Goal: Task Accomplishment & Management: Manage account settings

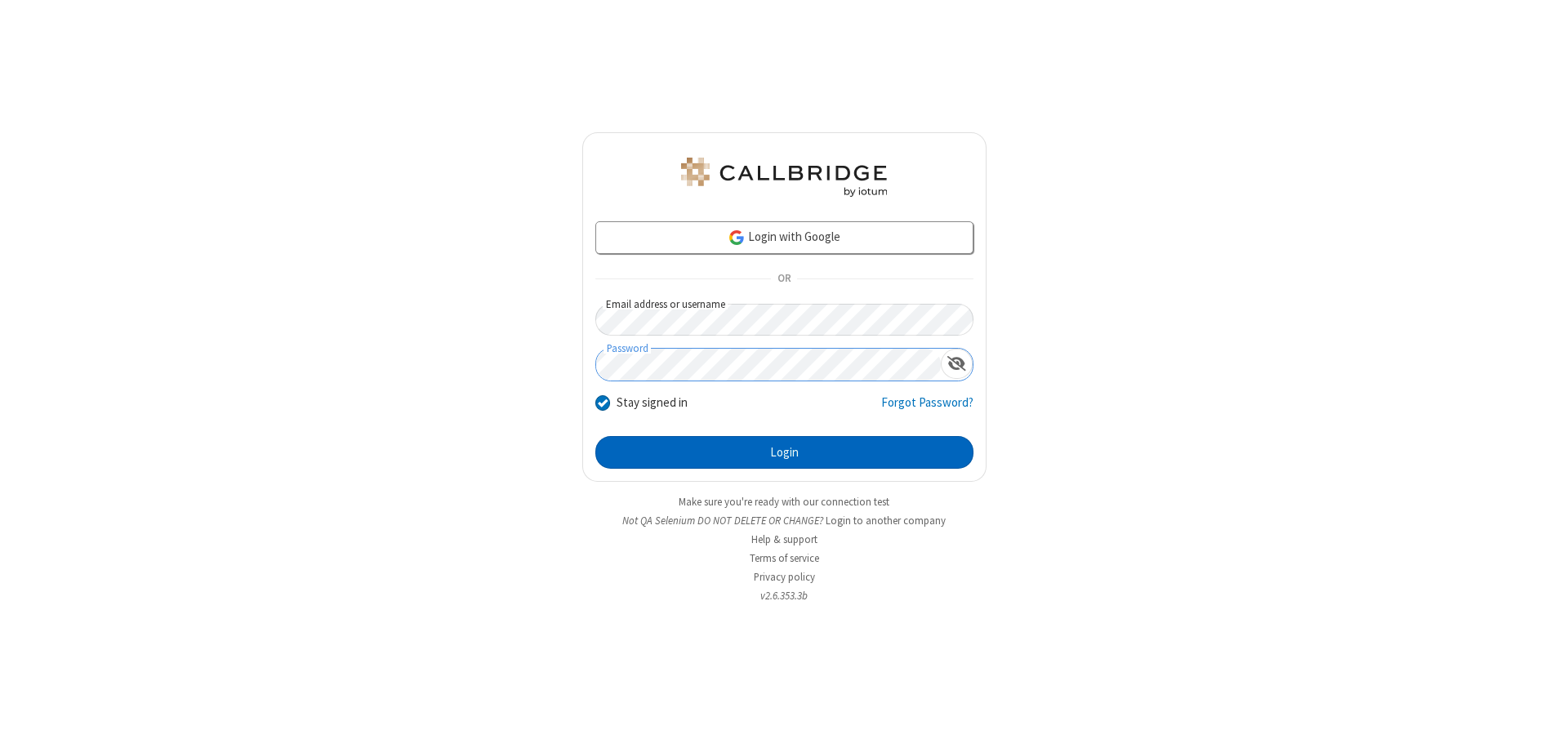
click at [784, 453] on button "Login" at bounding box center [784, 453] width 378 height 32
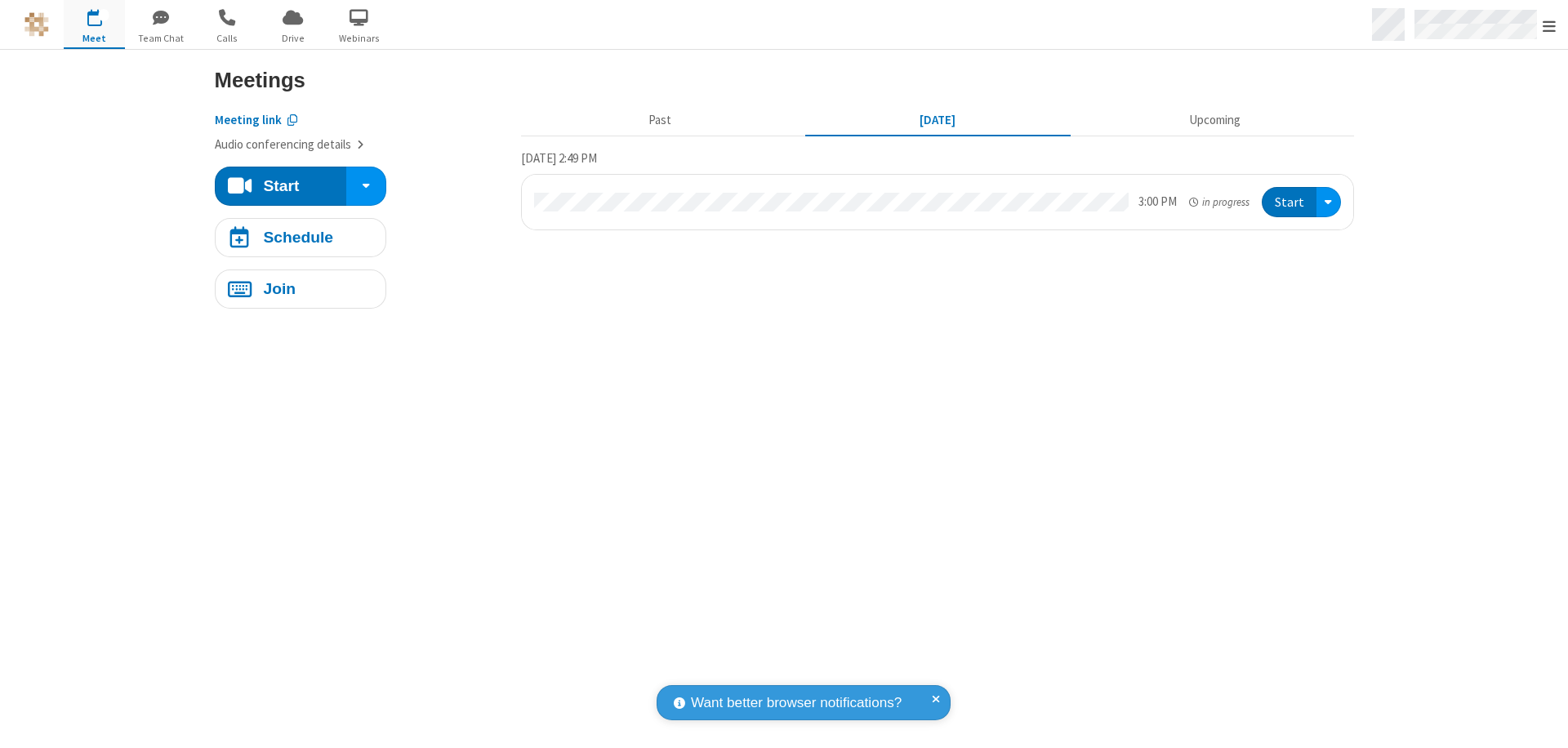
click at [1549, 26] on span "Open menu" at bounding box center [1549, 26] width 13 height 16
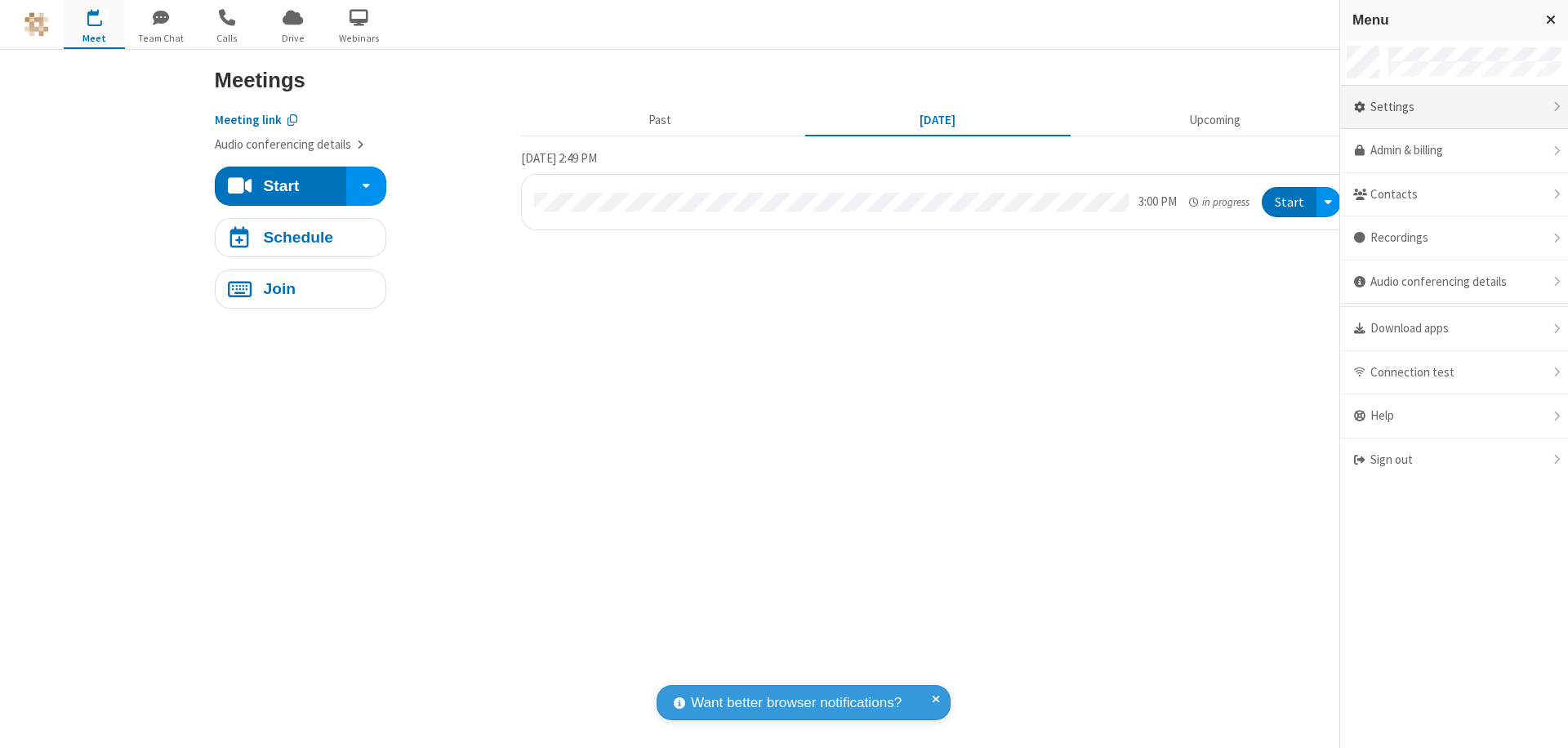
click at [1453, 107] on div "Settings" at bounding box center [1453, 108] width 228 height 45
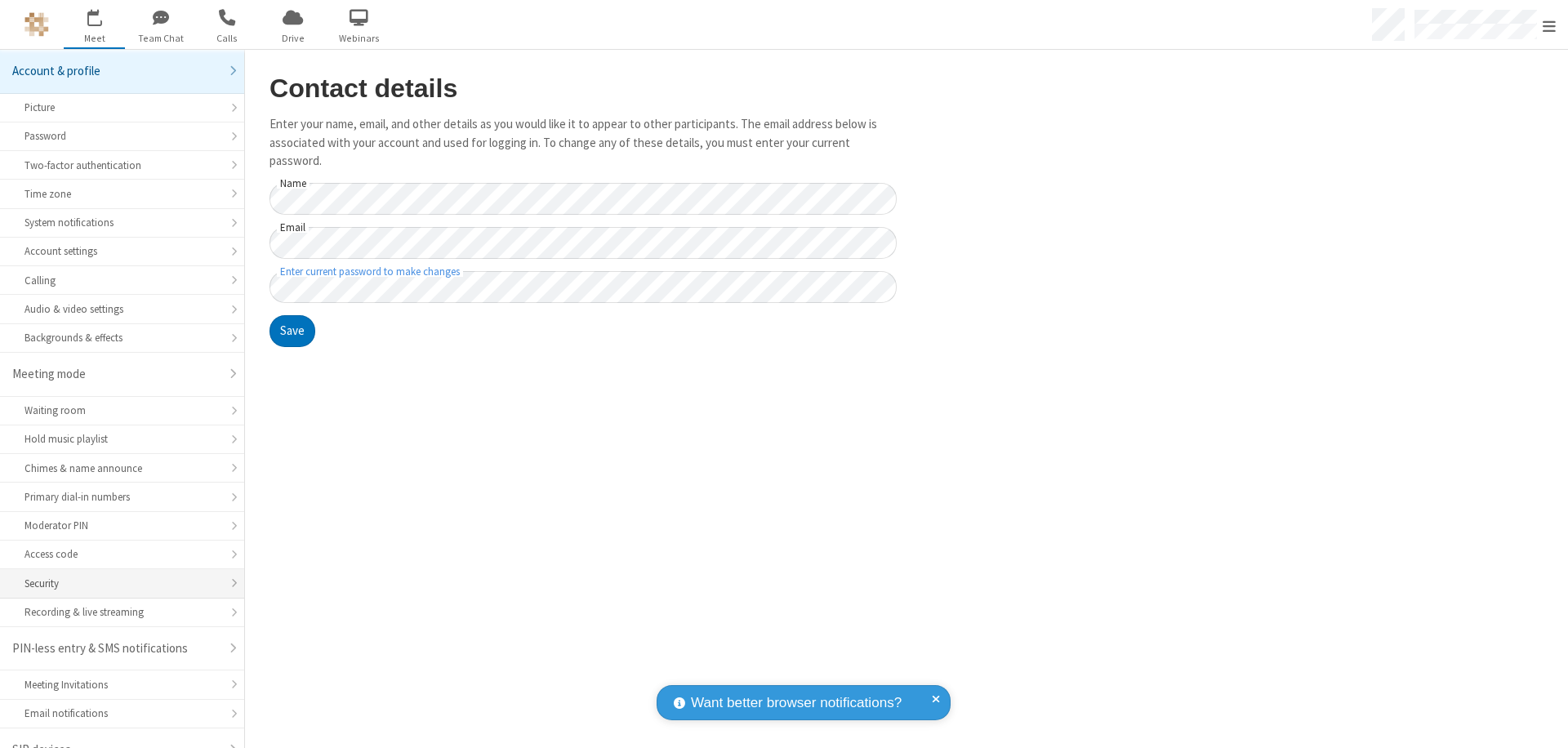
click at [116, 576] on div "Security" at bounding box center [122, 583] width 195 height 15
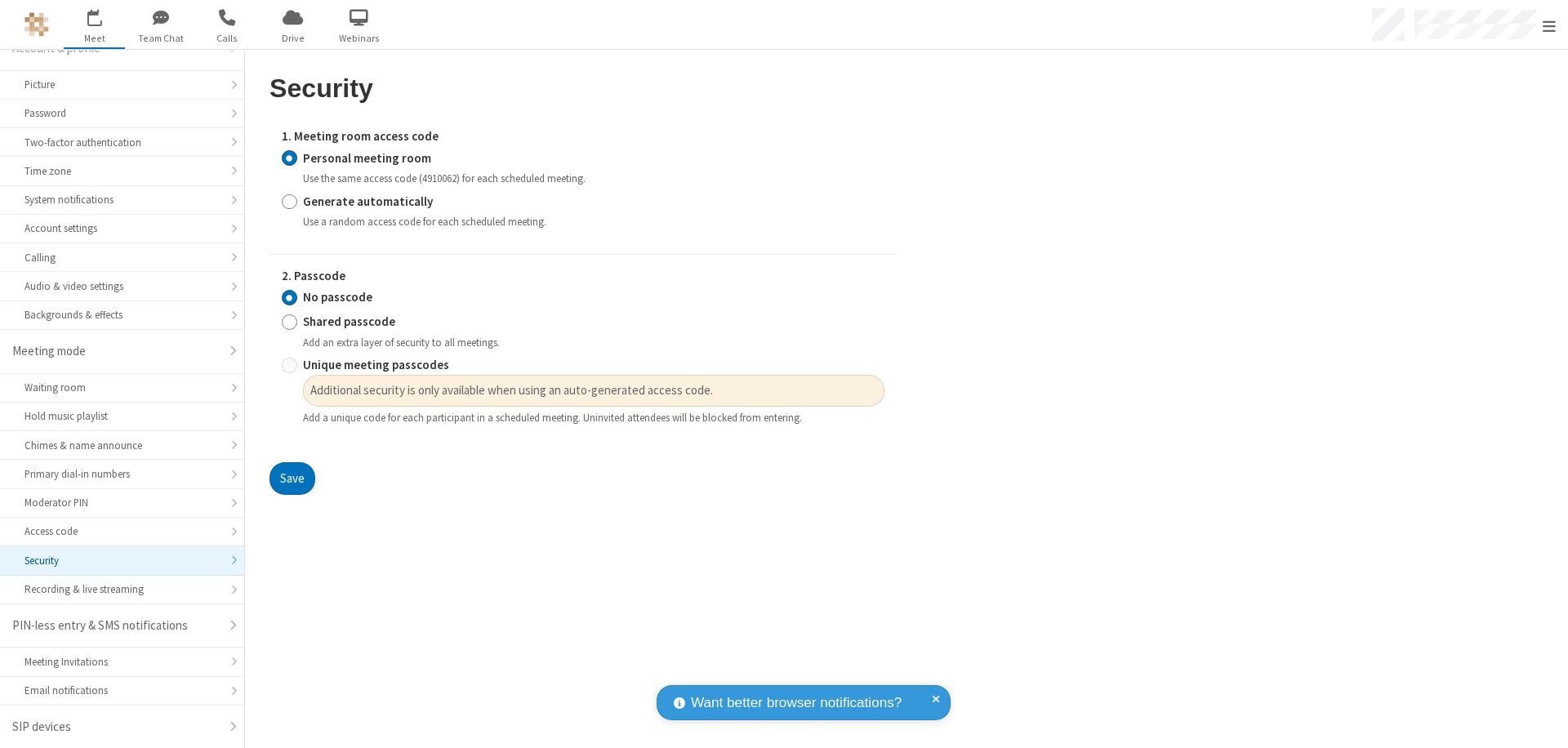
click at [289, 201] on input "Generate automatically" at bounding box center [290, 202] width 15 height 17
radio input "true"
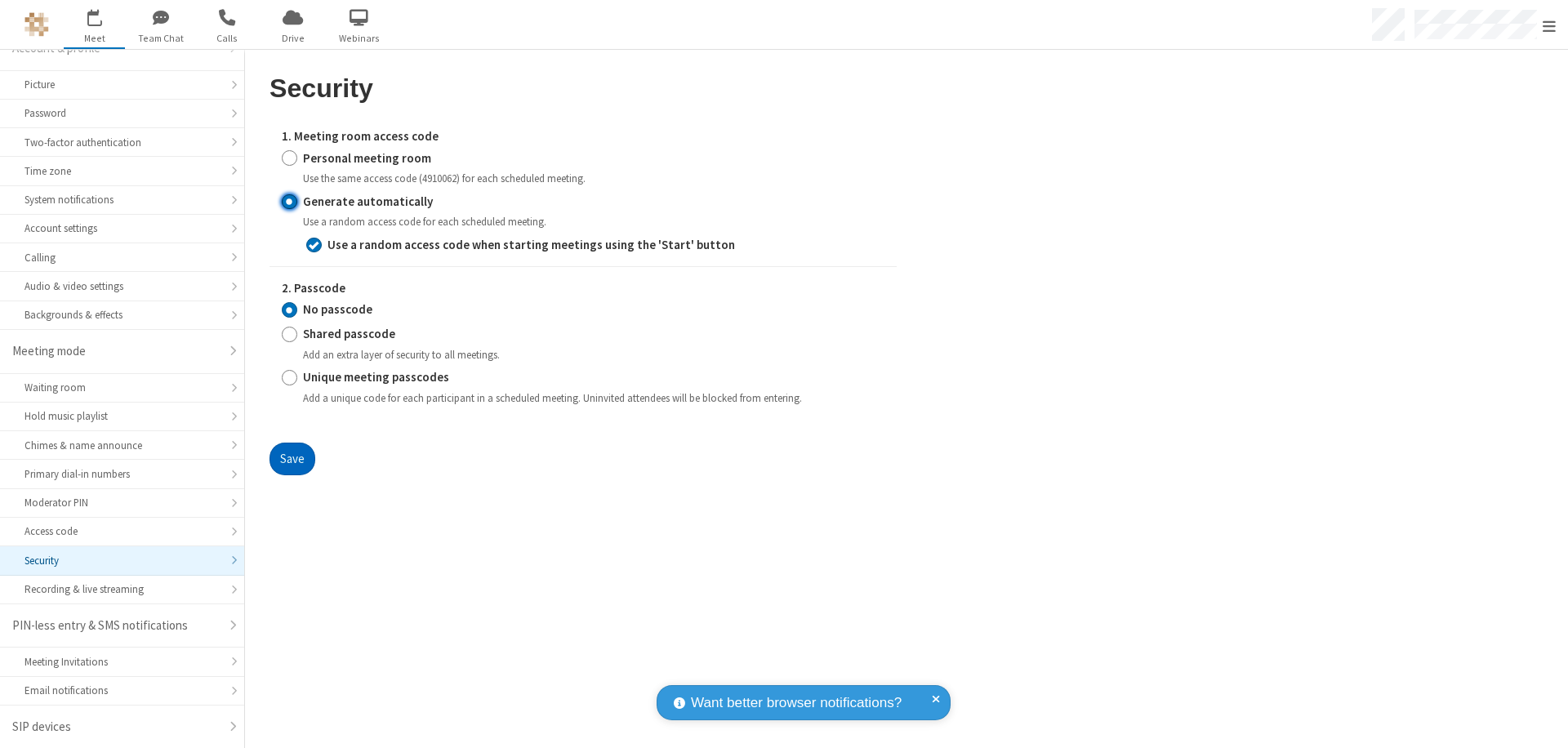
click at [292, 458] on button "Save" at bounding box center [293, 458] width 45 height 32
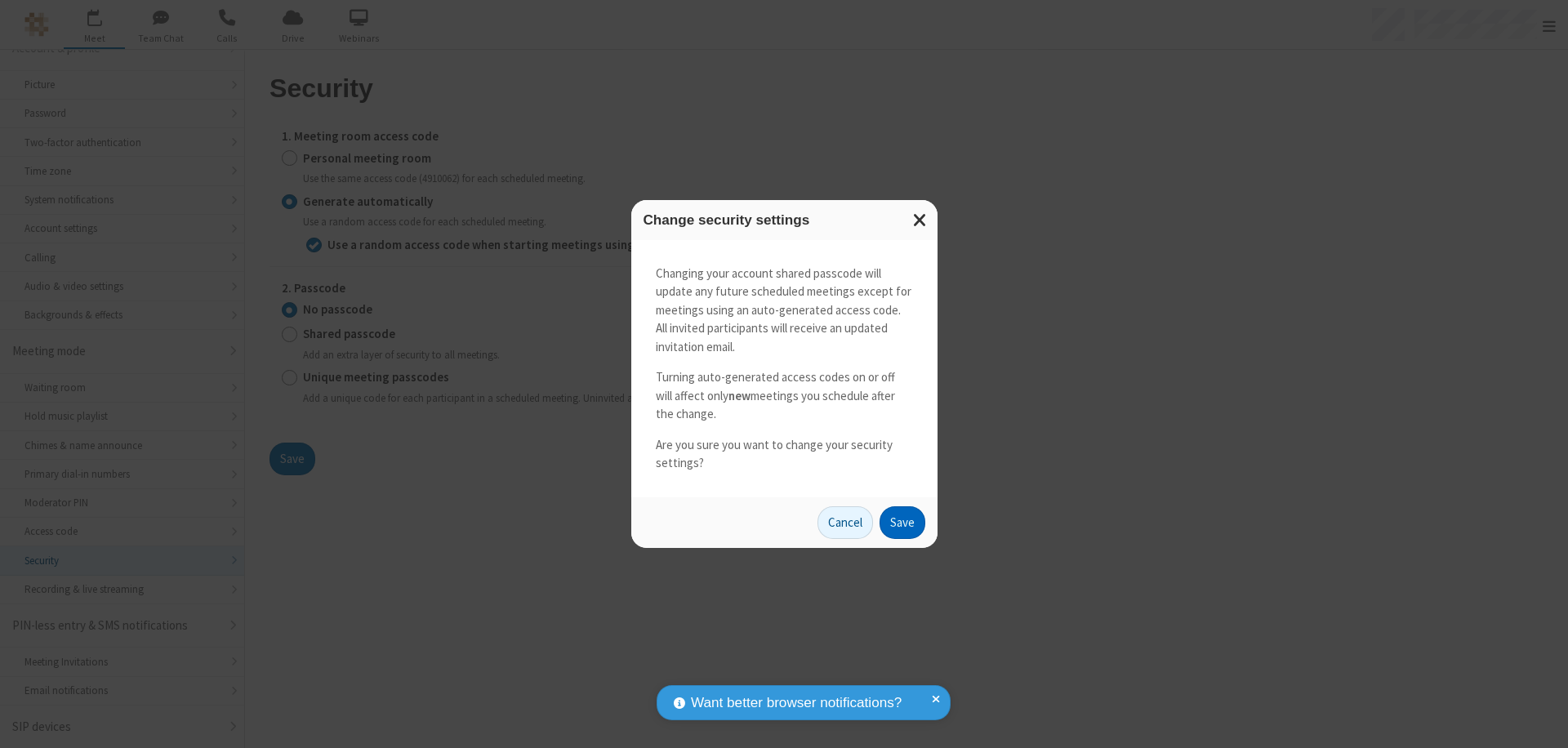
click at [901, 522] on button "Save" at bounding box center [902, 523] width 45 height 32
